Goal: Task Accomplishment & Management: Manage account settings

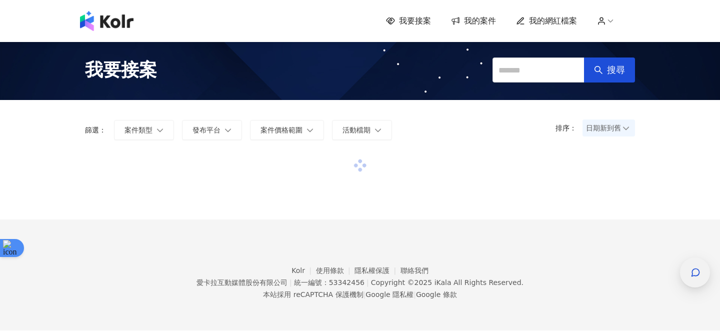
click at [691, 270] on icon "button" at bounding box center [695, 272] width 10 height 10
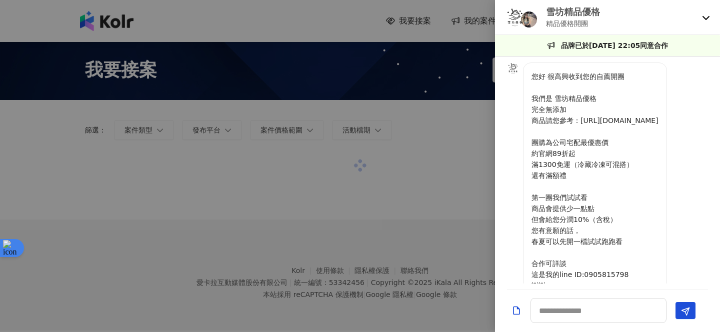
scroll to position [54, 0]
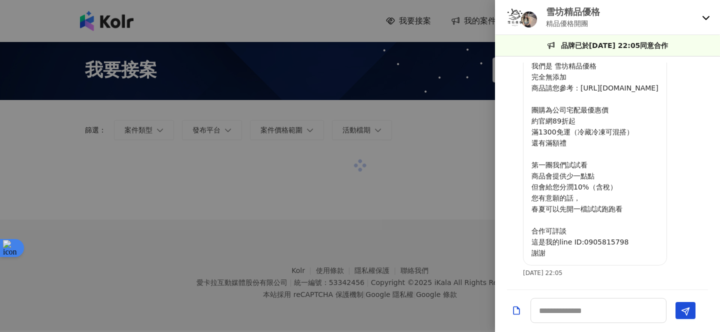
click at [707, 17] on icon at bounding box center [705, 18] width 7 height 4
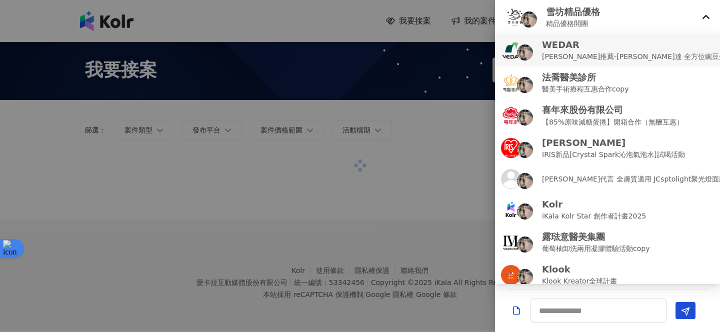
click at [648, 56] on p "[PERSON_NAME]推薦-[PERSON_NAME]達 全方位豌豆蛋白飲 (互惠合作檔）" at bounding box center [664, 56] width 245 height 11
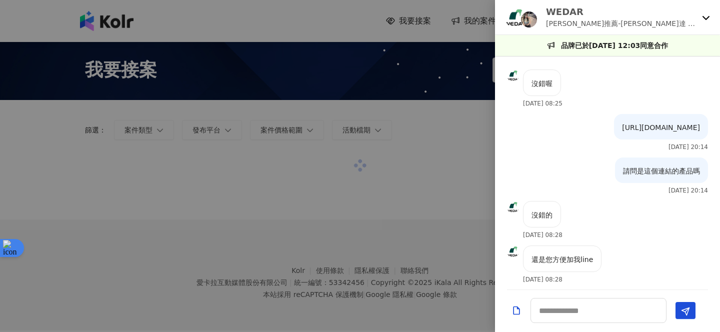
scroll to position [319, 0]
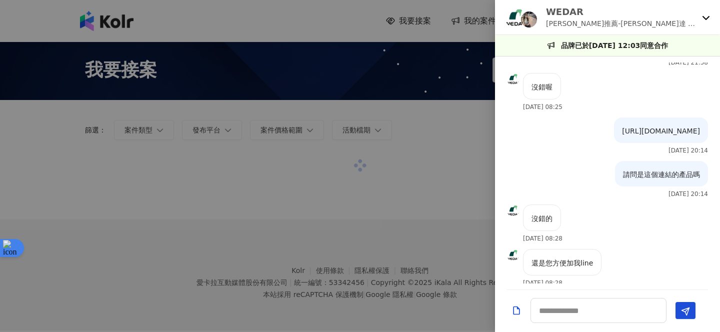
click at [514, 14] on img at bounding box center [515, 17] width 20 height 20
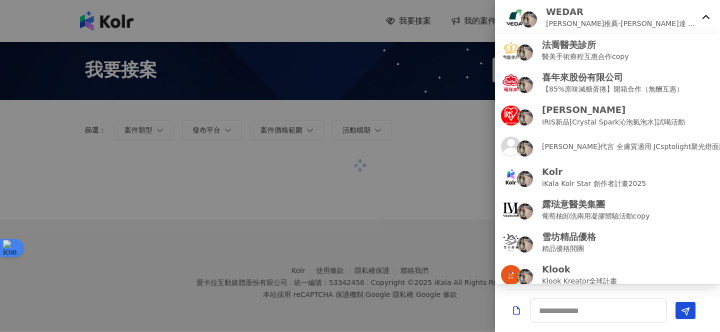
click at [590, 16] on p "WEDAR" at bounding box center [622, 11] width 152 height 12
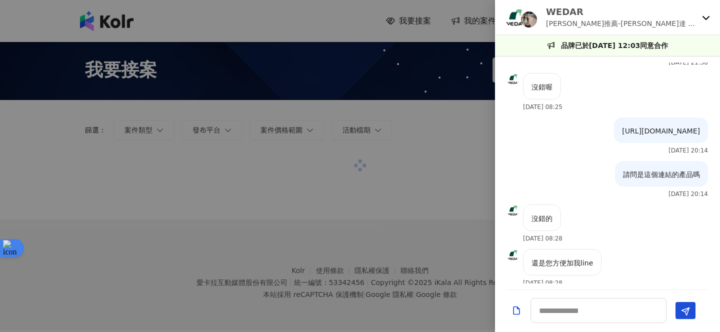
click at [509, 82] on img at bounding box center [513, 79] width 12 height 12
click at [706, 14] on icon at bounding box center [706, 17] width 8 height 8
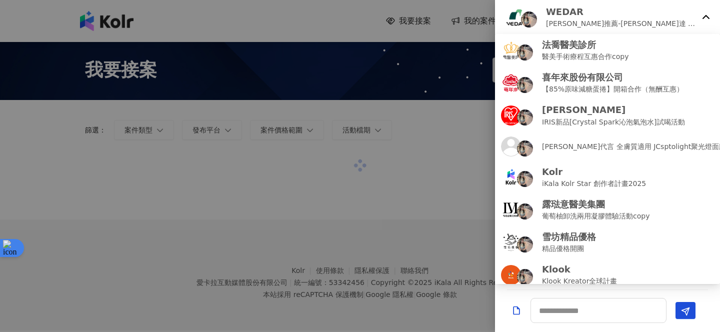
click at [402, 193] on div at bounding box center [360, 166] width 720 height 332
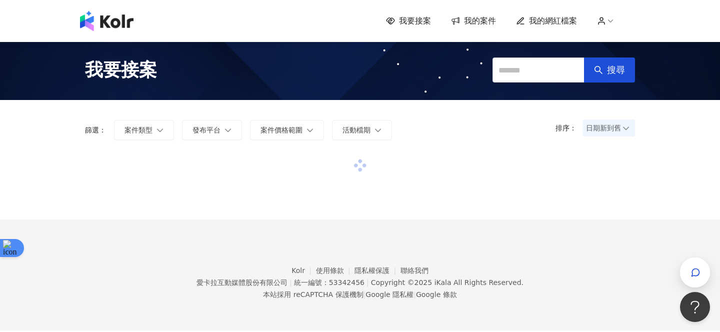
click at [480, 14] on div "我要接案 我的案件 我的網紅檔案" at bounding box center [360, 21] width 570 height 20
click at [476, 22] on span "我的案件" at bounding box center [480, 20] width 32 height 11
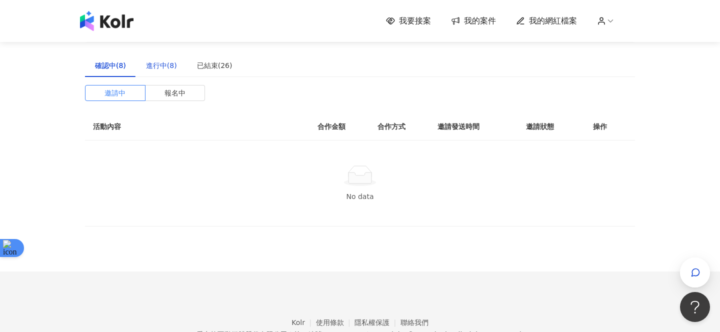
click at [164, 66] on div "進行中(8)" at bounding box center [161, 65] width 31 height 11
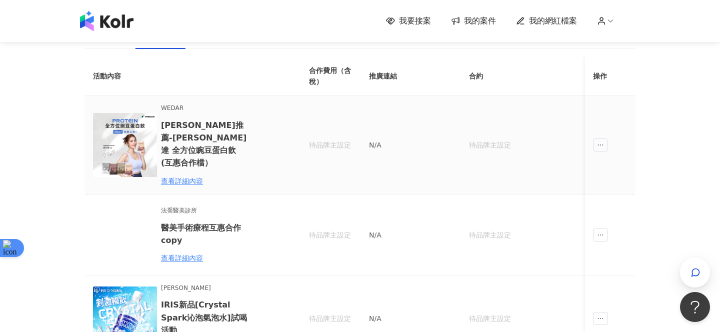
scroll to position [31, 0]
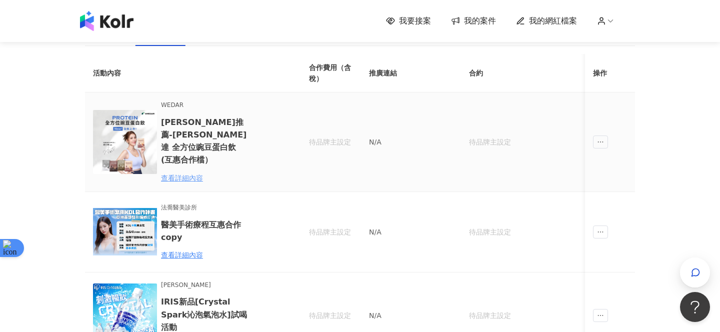
click at [196, 172] on div "查看詳細內容" at bounding box center [204, 177] width 87 height 11
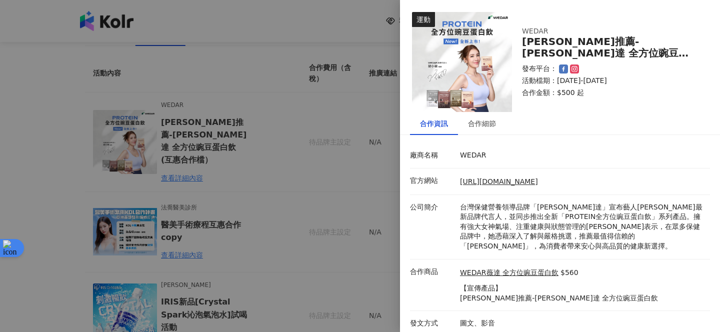
scroll to position [3, 0]
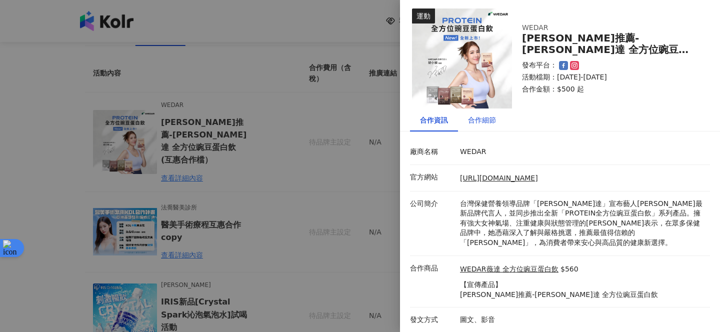
click at [494, 119] on div "合作細節" at bounding box center [482, 119] width 28 height 11
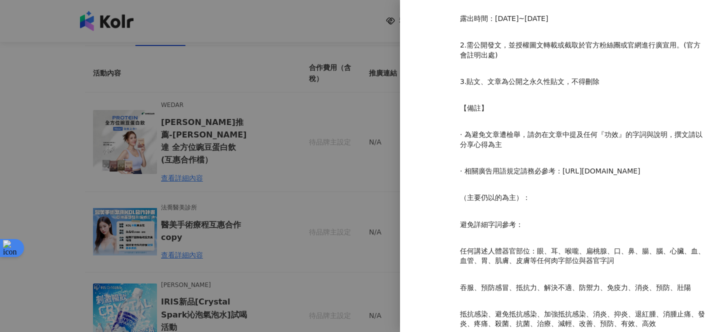
scroll to position [1186, 0]
